Goal: Navigation & Orientation: Find specific page/section

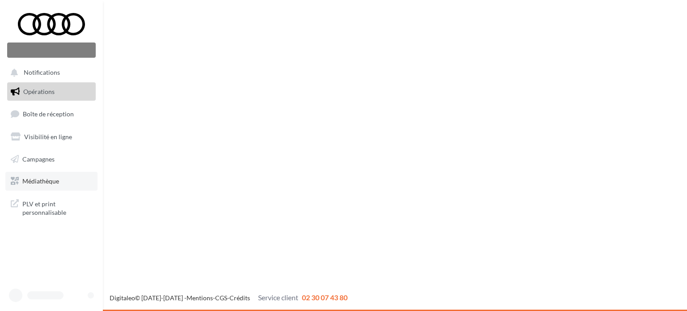
click at [30, 186] on link "Médiathèque" at bounding box center [51, 181] width 92 height 19
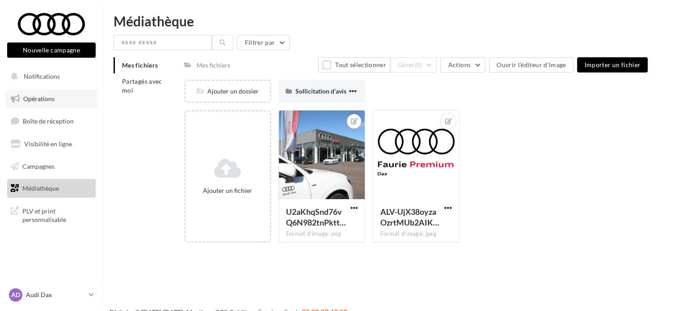
click at [36, 95] on span "Opérations" at bounding box center [38, 99] width 31 height 8
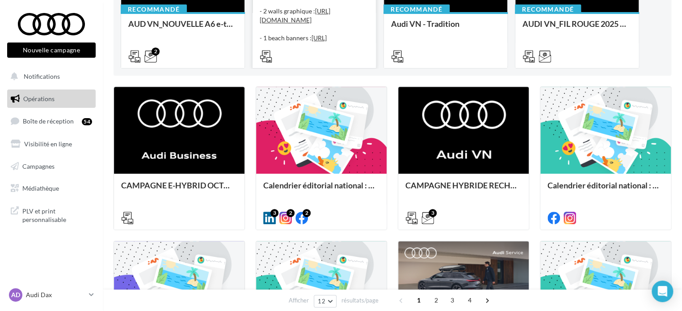
scroll to position [179, 0]
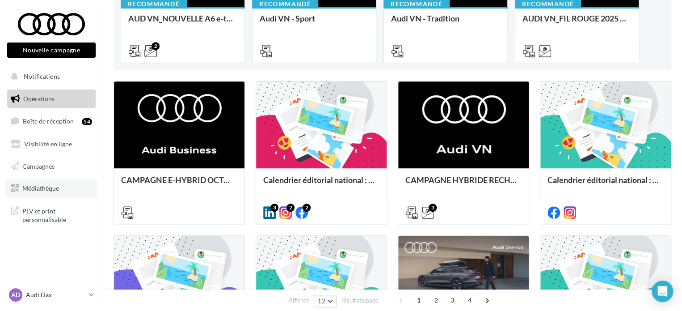
click at [30, 189] on span "Médiathèque" at bounding box center [40, 188] width 37 height 8
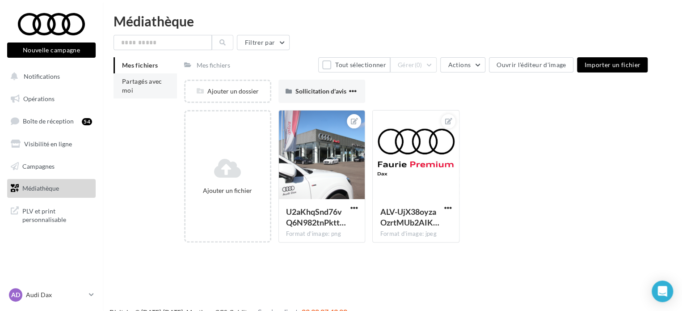
click at [126, 84] on span "Partagés avec moi" at bounding box center [142, 85] width 40 height 17
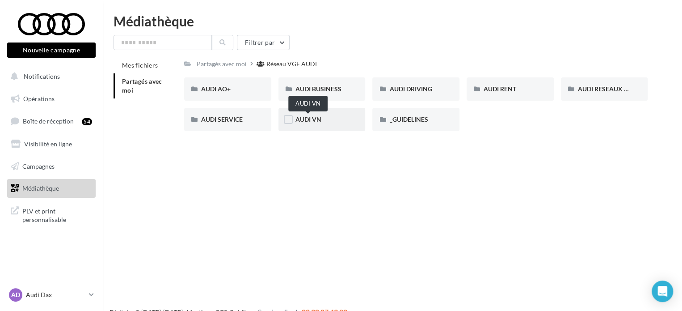
click at [299, 121] on span "AUDI VN" at bounding box center [308, 119] width 26 height 8
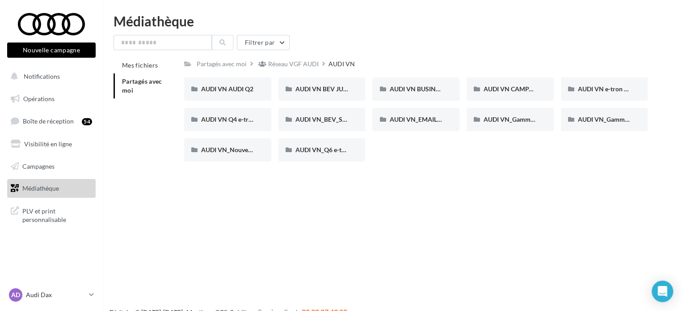
drag, startPoint x: 443, startPoint y: 166, endPoint x: 460, endPoint y: 153, distance: 21.8
click at [443, 165] on div "AUDI VN AUDI Q2 AUDI VN AUDI Q2 AUDI VN BEV JUIN AUDI VN BEV JUIN AUDI VN BUSIN…" at bounding box center [419, 122] width 471 height 91
